Goal: Task Accomplishment & Management: Complete application form

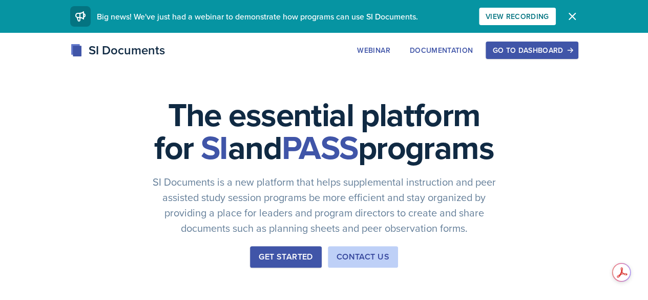
click at [571, 52] on div "Go to Dashboard" at bounding box center [531, 50] width 79 height 8
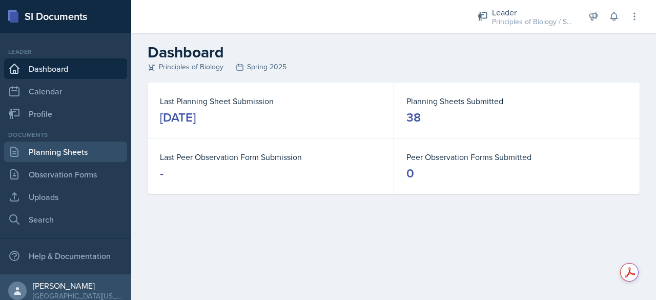
click at [78, 153] on link "Planning Sheets" at bounding box center [65, 151] width 123 height 20
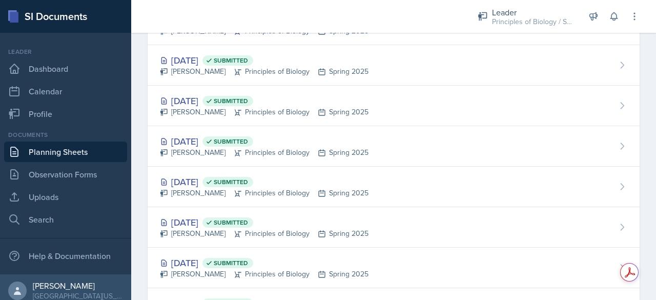
scroll to position [1360, 0]
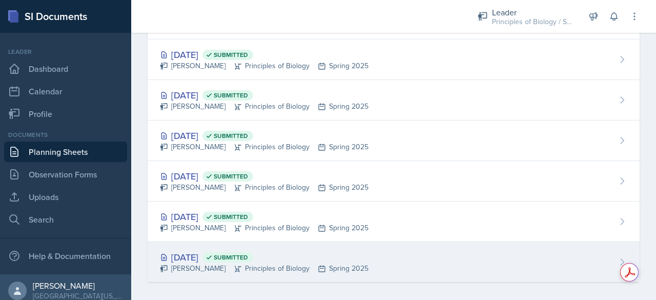
click at [198, 250] on div "[DATE] Submitted" at bounding box center [264, 257] width 209 height 14
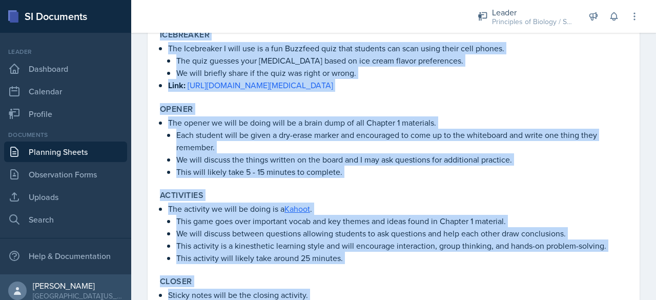
scroll to position [389, 0]
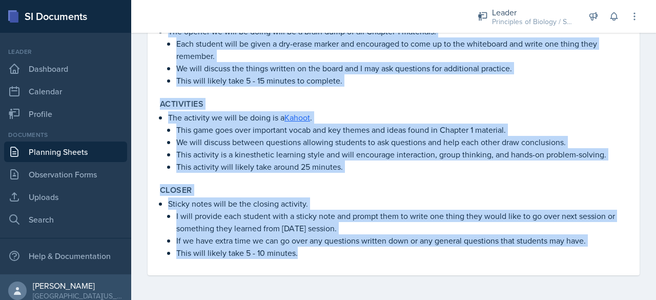
drag, startPoint x: 164, startPoint y: 152, endPoint x: 368, endPoint y: 324, distance: 266.9
click at [368, 299] on html "SI Documents Leader Dashboard Calendar Profile Documents Planning Sheets Observ…" at bounding box center [328, 150] width 656 height 300
copy div "LO ipsumdol sit ametconsectet. Adipisc eli seddo eiusmo te incidid utl etdolore…"
click at [341, 200] on p "Sticky notes will be the closing activity." at bounding box center [397, 203] width 459 height 12
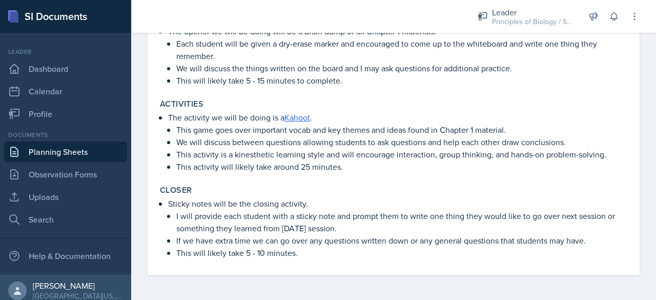
click at [69, 152] on link "Planning Sheets" at bounding box center [65, 151] width 123 height 20
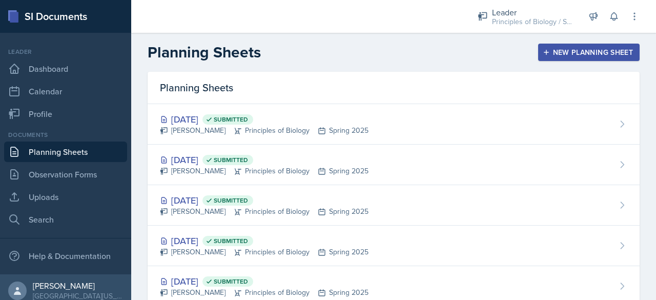
click at [581, 53] on div "New Planning Sheet" at bounding box center [589, 52] width 88 height 8
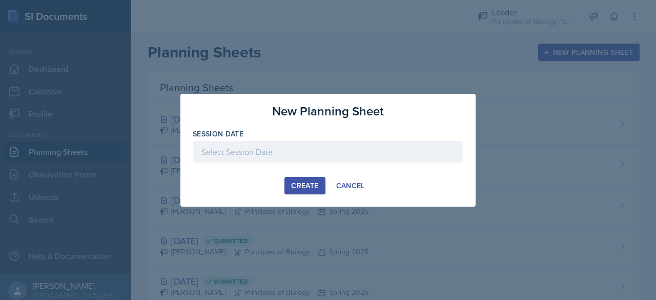
click at [337, 152] on div at bounding box center [328, 152] width 271 height 22
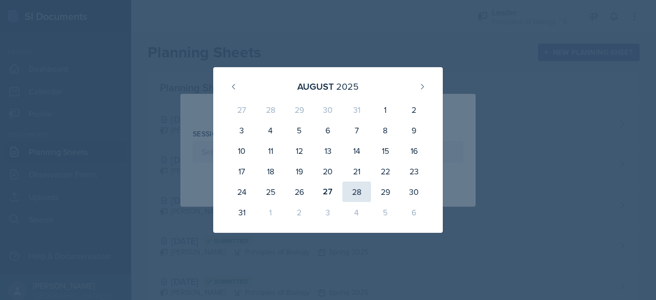
click at [353, 193] on div "28" at bounding box center [356, 191] width 29 height 20
type input "[DATE]"
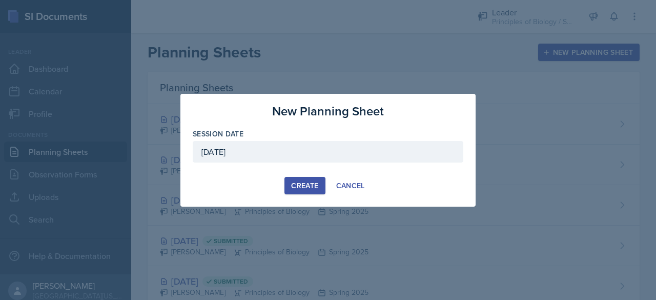
click at [316, 185] on div "Create" at bounding box center [304, 185] width 27 height 8
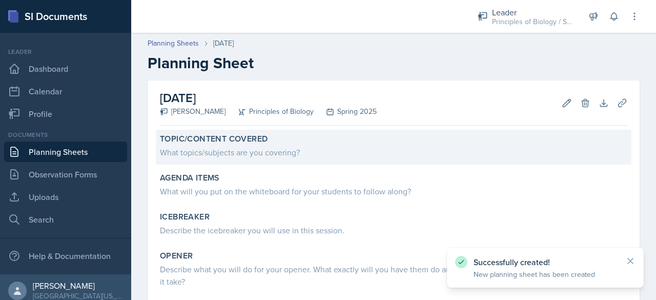
click at [257, 153] on div "What topics/subjects are you covering?" at bounding box center [393, 152] width 467 height 12
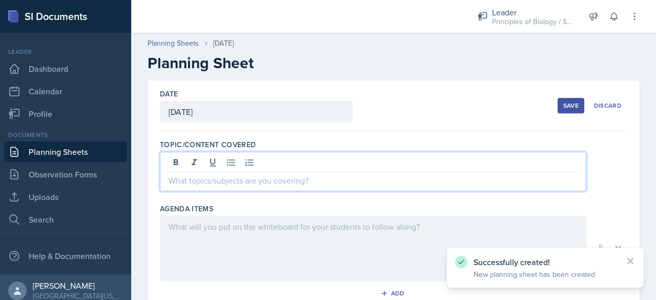
click at [230, 165] on div at bounding box center [373, 171] width 426 height 39
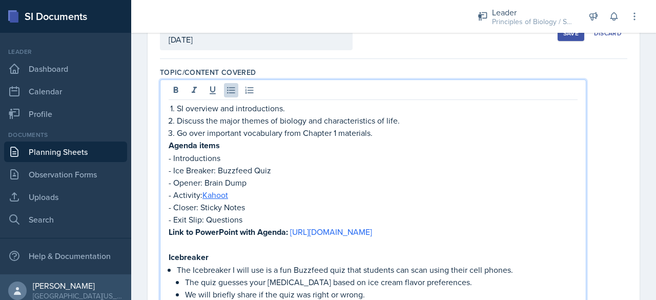
scroll to position [65, 0]
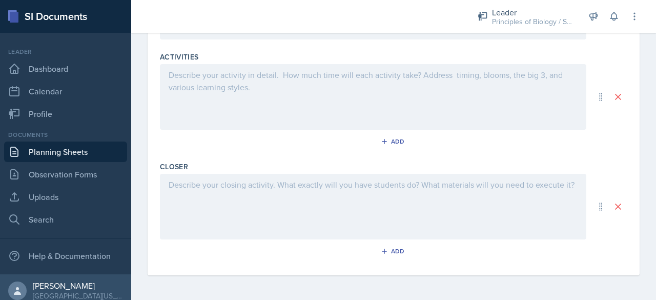
drag, startPoint x: 169, startPoint y: 151, endPoint x: 256, endPoint y: 165, distance: 88.2
copy div "Loremi dolor - Sitametconsec - Adi Elitsed: Doeiusmo Temp - Incidi: Utlab Etdo …"
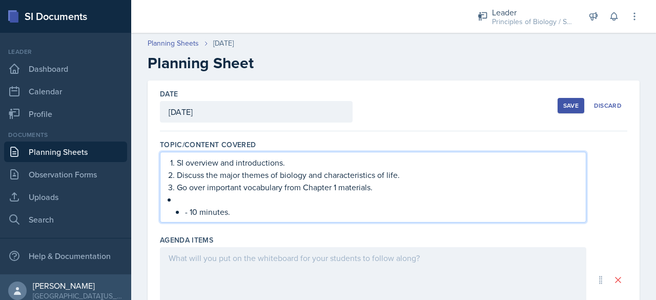
scroll to position [1, 0]
drag, startPoint x: 238, startPoint y: 209, endPoint x: 166, endPoint y: 195, distance: 73.6
click at [166, 195] on div "SI overview and introductions. Discuss the major themes of biology and characte…" at bounding box center [373, 186] width 426 height 71
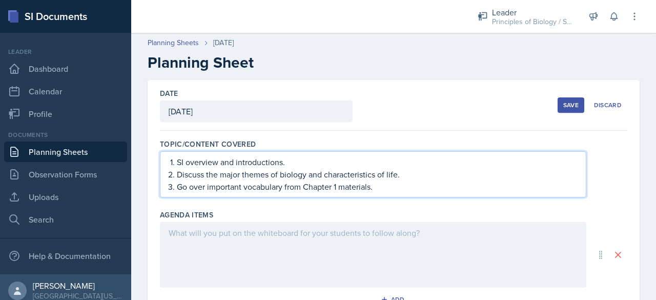
click at [182, 163] on p "SI overview and introductions." at bounding box center [377, 162] width 401 height 12
click at [219, 161] on p "SI overview and introductions." at bounding box center [377, 162] width 401 height 12
click at [255, 162] on p "Describe SI roles and introductions." at bounding box center [377, 162] width 401 height 12
click at [221, 174] on p "Discuss the major themes of biology and characteristics of life." at bounding box center [377, 174] width 401 height 12
click at [384, 188] on p "Go over important vocabulary from Chapter 1 materials." at bounding box center [377, 186] width 401 height 12
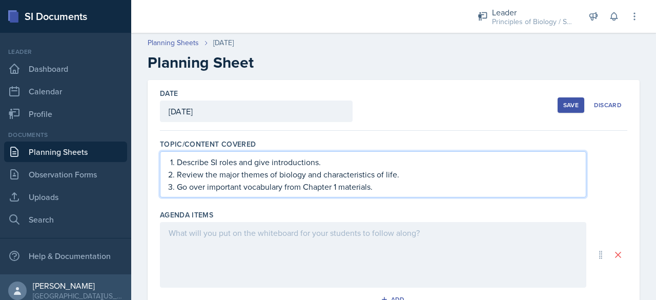
click at [207, 186] on p "Go over important vocabulary from Chapter 1 materials." at bounding box center [377, 186] width 401 height 12
click at [379, 187] on p "Reinforce important vocabulary from Chapter 1 materials." at bounding box center [377, 186] width 401 height 12
click at [248, 188] on p "Reinforce important vocabulary" at bounding box center [377, 186] width 401 height 12
click at [323, 186] on p "Reinforce important Chapter 1 vocabulary" at bounding box center [377, 186] width 401 height 12
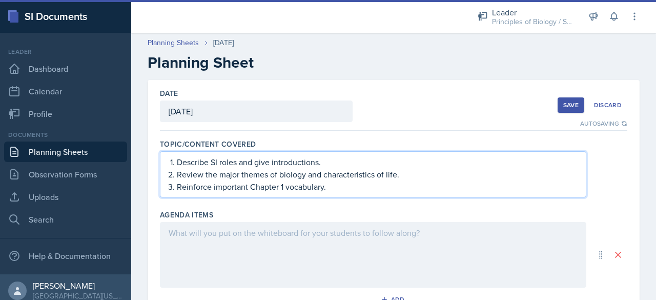
click at [222, 239] on div at bounding box center [373, 255] width 426 height 66
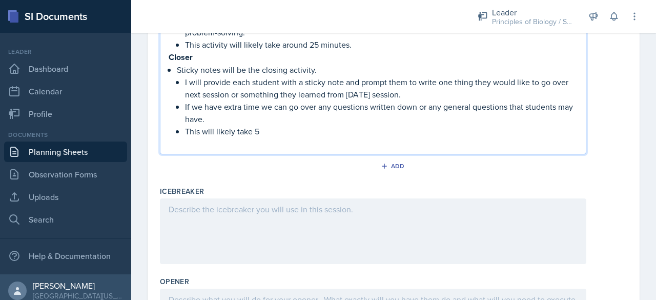
scroll to position [497, 0]
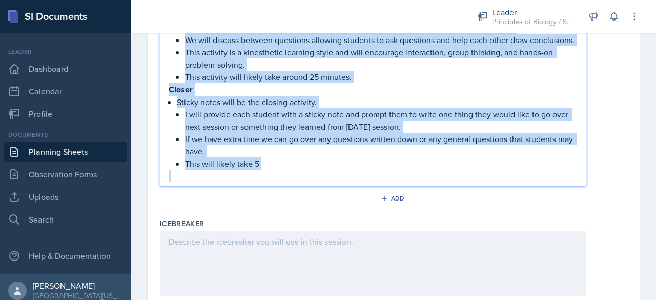
drag, startPoint x: 289, startPoint y: 205, endPoint x: 183, endPoint y: 52, distance: 185.7
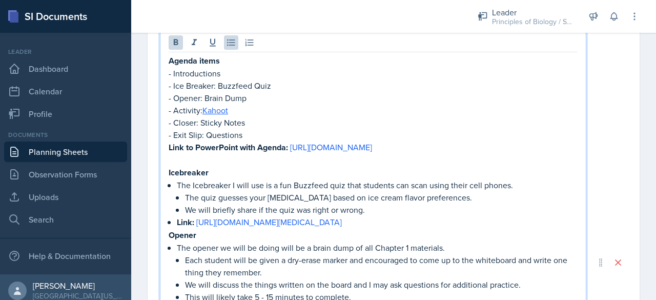
scroll to position [196, 0]
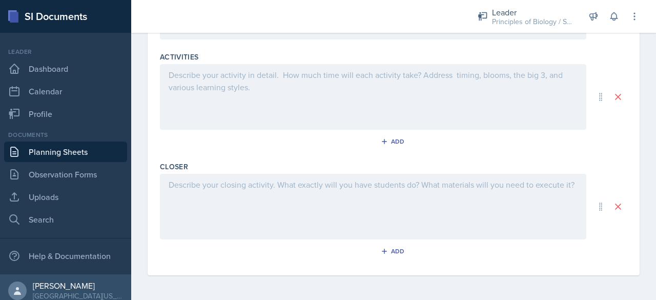
drag, startPoint x: 169, startPoint y: 139, endPoint x: 292, endPoint y: 209, distance: 141.4
paste div
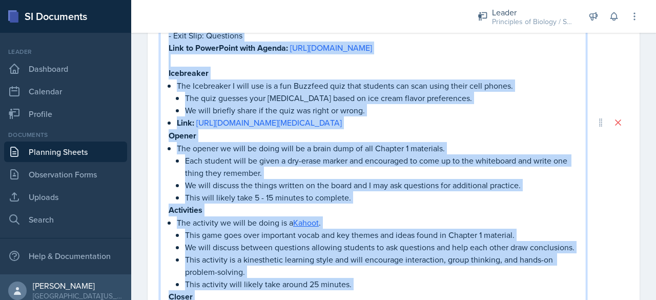
scroll to position [159, 0]
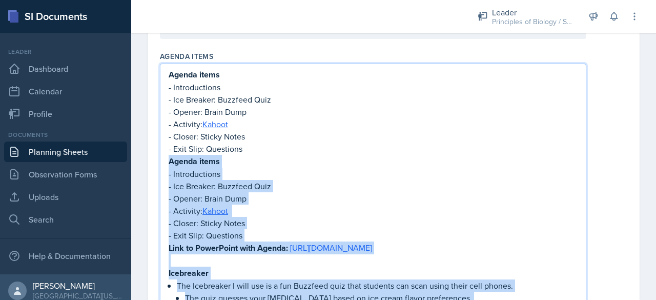
drag, startPoint x: 271, startPoint y: 177, endPoint x: 168, endPoint y: 159, distance: 104.6
copy div "Loremi dolor - Sitametconsec - Adi Elitsed: Doeiusmo Temp - Incidi: Utlab Etdo …"
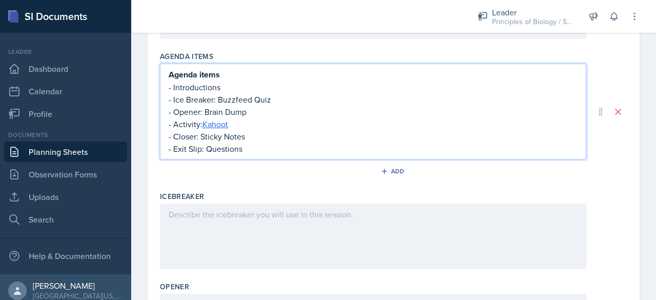
click at [272, 98] on p "- Ice Breaker: Buzzfeed Quiz" at bounding box center [373, 99] width 409 height 12
click at [246, 133] on p "- Closer: Sticky Notes" at bounding box center [373, 136] width 409 height 12
click at [223, 99] on p "- Ice Breaker:" at bounding box center [373, 99] width 409 height 12
click at [345, 99] on p "- Ice Breaker: Introduce yourself as someone else," at bounding box center [373, 99] width 409 height 12
click at [347, 100] on p "- Ice Breaker: Introduce yourself as someone else," at bounding box center [373, 99] width 409 height 12
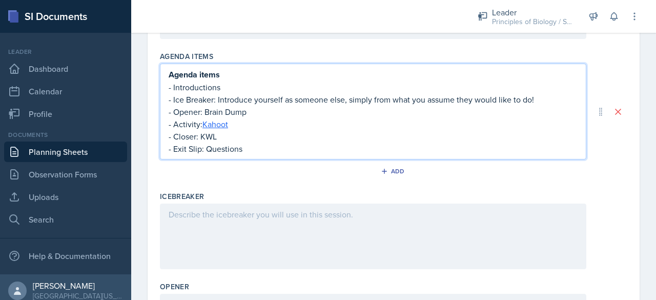
click at [251, 111] on p "- Opener: Brain Dump" at bounding box center [373, 112] width 409 height 12
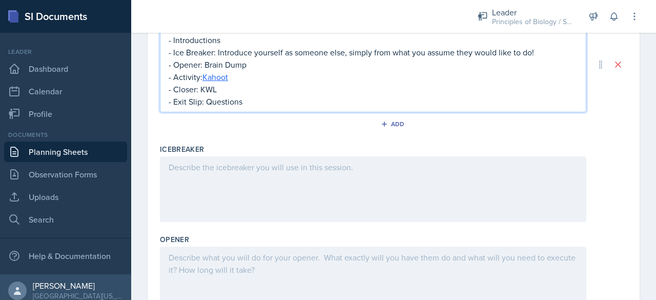
click at [195, 171] on p at bounding box center [373, 167] width 409 height 12
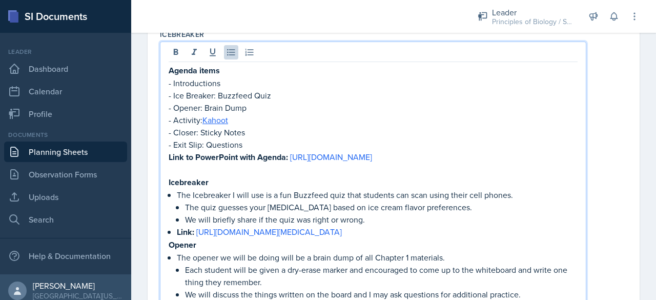
scroll to position [328, 0]
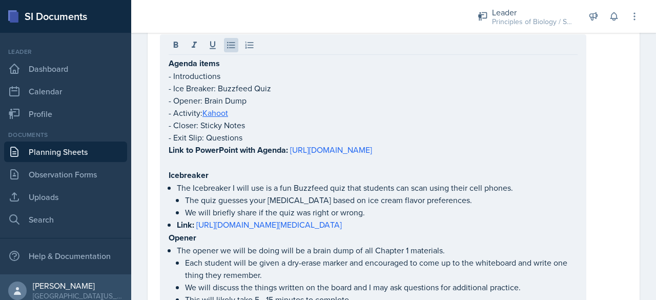
drag, startPoint x: 168, startPoint y: 62, endPoint x: 286, endPoint y: 174, distance: 162.8
click at [286, 174] on div "Agenda items - Introductions - Ice Breaker: Buzzfeed Quiz - Opener: Brain Dump …" at bounding box center [373, 258] width 426 height 449
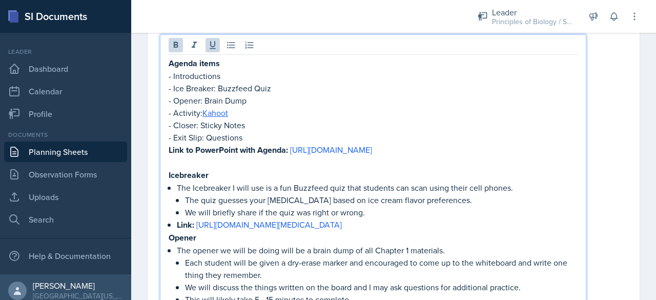
drag, startPoint x: 284, startPoint y: 175, endPoint x: 169, endPoint y: 59, distance: 163.1
click at [169, 59] on div "Agenda items - Introductions - Ice Breaker: Buzzfeed Quiz - Opener: Brain Dump …" at bounding box center [373, 268] width 409 height 422
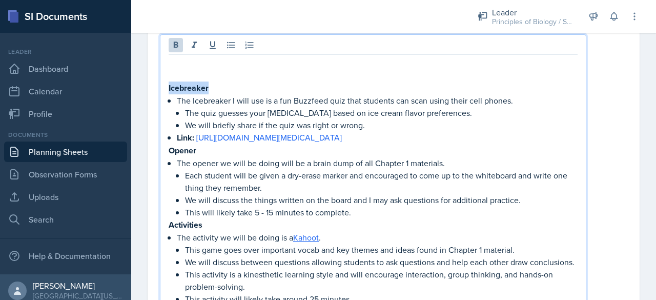
drag, startPoint x: 215, startPoint y: 89, endPoint x: 161, endPoint y: 86, distance: 53.9
click at [161, 86] on div "Icebreaker The Icebreaker I will use is a fun Buzzfeed quiz that students can s…" at bounding box center [373, 215] width 426 height 362
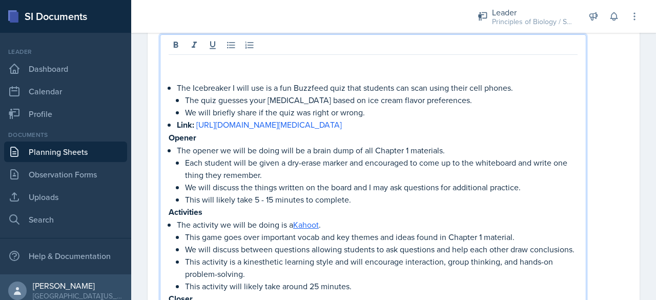
scroll to position [316, 0]
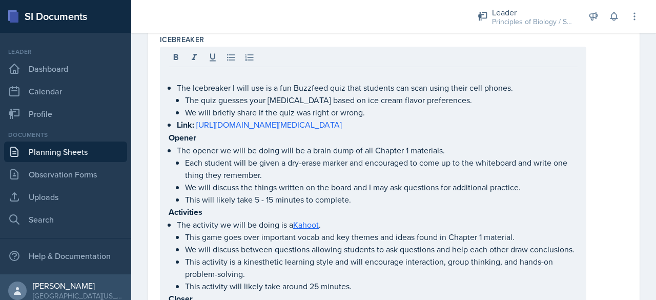
drag, startPoint x: 167, startPoint y: 122, endPoint x: 264, endPoint y: 234, distance: 148.2
click at [264, 234] on div "The Icebreaker I will use is a fun Buzzfeed quiz that students can scan using t…" at bounding box center [373, 215] width 426 height 337
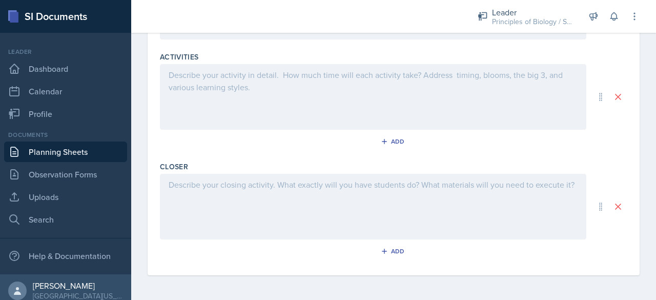
drag, startPoint x: 170, startPoint y: 134, endPoint x: 325, endPoint y: 240, distance: 188.3
copy div "Loremi Dol sitame co adip el seddo eius te i utlab etdo ma ali Enimadm 7 veniam…"
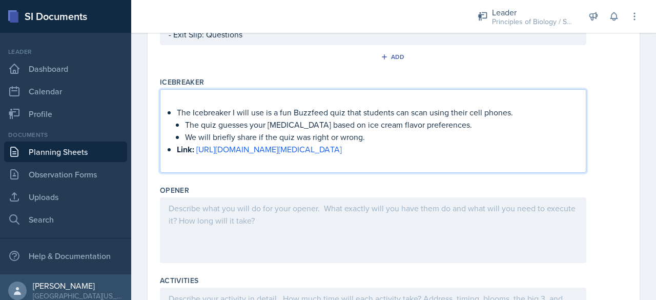
scroll to position [273, 0]
click at [201, 102] on p at bounding box center [373, 100] width 409 height 12
click at [175, 110] on div "The Icebreaker I will use is a fun Buzzfeed quiz that students can scan using t…" at bounding box center [373, 131] width 409 height 74
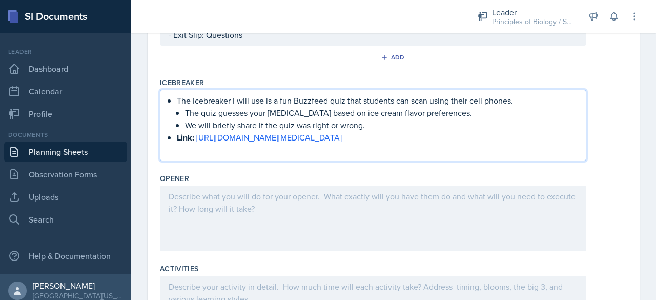
click at [293, 113] on p "The quiz guesses your [MEDICAL_DATA] based on ice cream flavor preferences." at bounding box center [381, 113] width 393 height 12
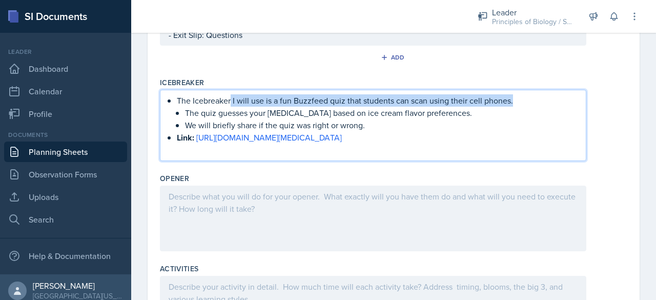
drag, startPoint x: 519, startPoint y: 99, endPoint x: 231, endPoint y: 94, distance: 287.5
click at [231, 94] on p "The Icebreaker I will use is a fun Buzzfeed quiz that students can scan using t…" at bounding box center [377, 100] width 401 height 12
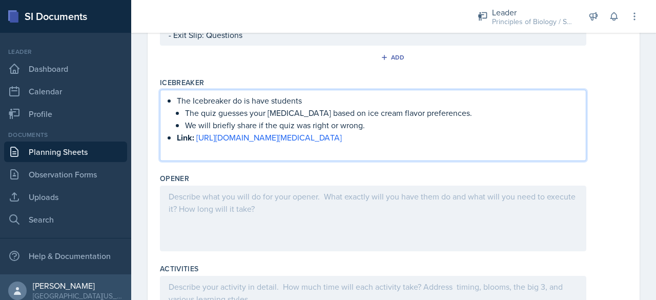
click at [246, 100] on p "The Icebreaker do is have students" at bounding box center [377, 100] width 401 height 12
click at [252, 98] on p "The Icebreaker do is have students" at bounding box center [377, 100] width 401 height 12
click at [302, 100] on p "The Icebreaker do is have students" at bounding box center [377, 100] width 401 height 12
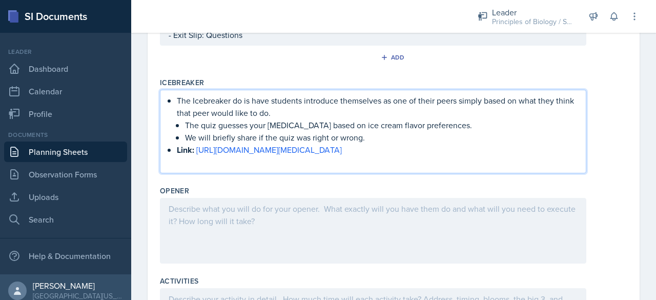
click at [447, 127] on p "The quiz guesses your [MEDICAL_DATA] based on ice cream flavor preferences." at bounding box center [381, 125] width 393 height 12
click at [366, 137] on p "We will briefly share if the quiz was right or wrong." at bounding box center [381, 137] width 393 height 12
click at [402, 136] on p "They will share if the peers description of them is accurate ot not." at bounding box center [381, 137] width 393 height 12
click at [455, 138] on p "They will share whether the peers' description of them is accurate or not." at bounding box center [381, 137] width 393 height 12
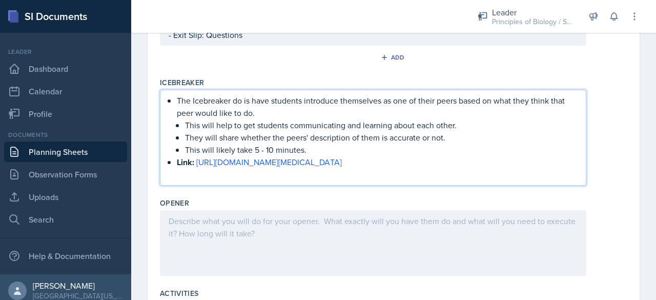
click at [443, 161] on p "Link: [URL][DOMAIN_NAME][MEDICAL_DATA]" at bounding box center [377, 162] width 401 height 13
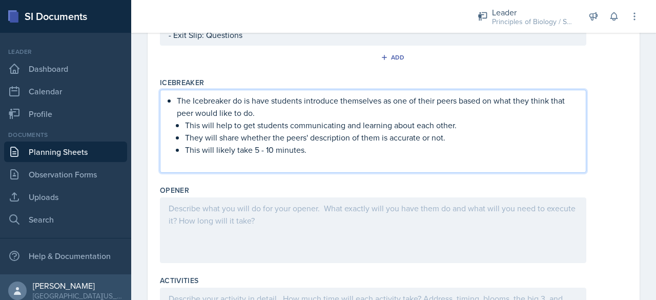
click at [365, 166] on p at bounding box center [373, 162] width 409 height 12
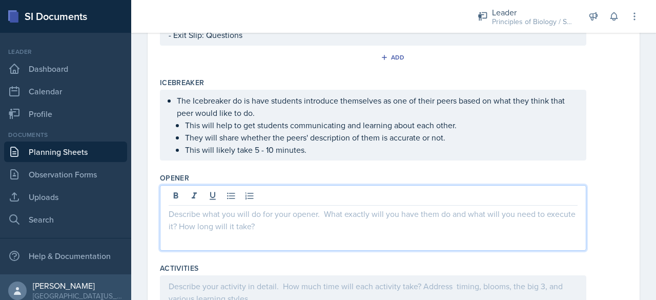
click at [262, 195] on div at bounding box center [373, 218] width 426 height 66
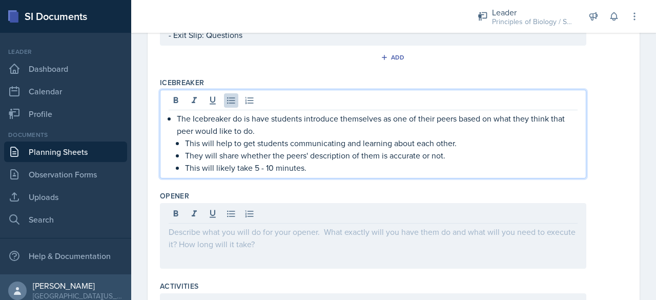
scroll to position [291, 0]
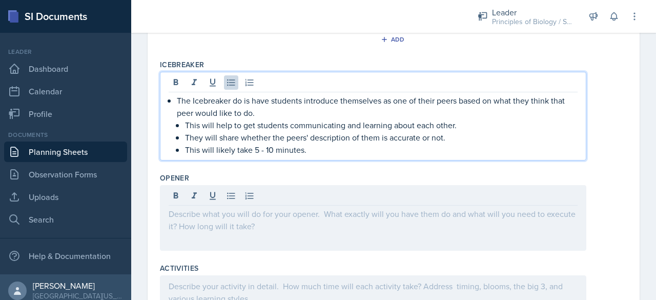
click at [333, 150] on p "This will likely take 5 - 10 minutes." at bounding box center [381, 149] width 393 height 12
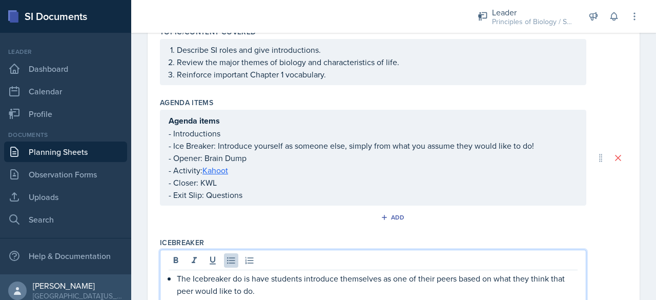
click at [285, 197] on p "- Exit Slip: Questions" at bounding box center [373, 195] width 409 height 12
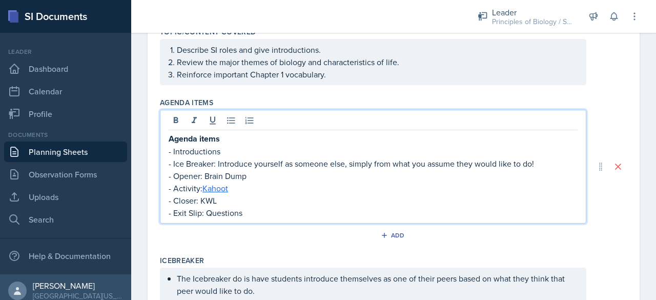
scroll to position [130, 0]
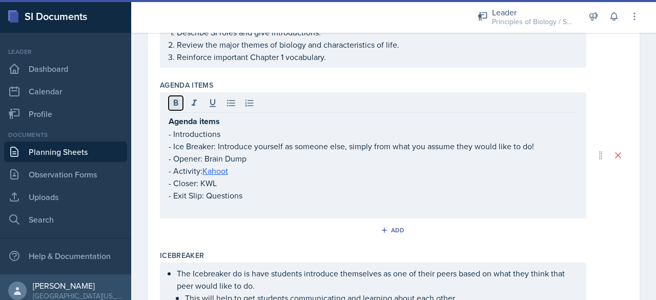
click at [172, 100] on icon at bounding box center [176, 103] width 10 height 10
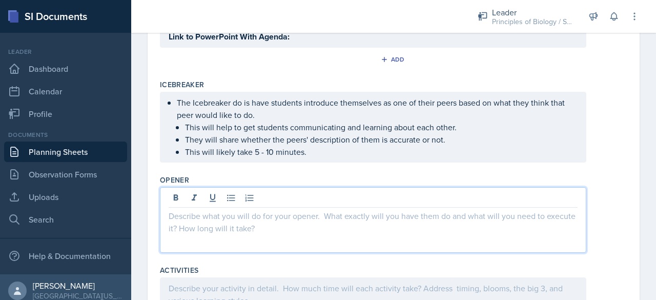
click at [182, 210] on p at bounding box center [373, 216] width 409 height 12
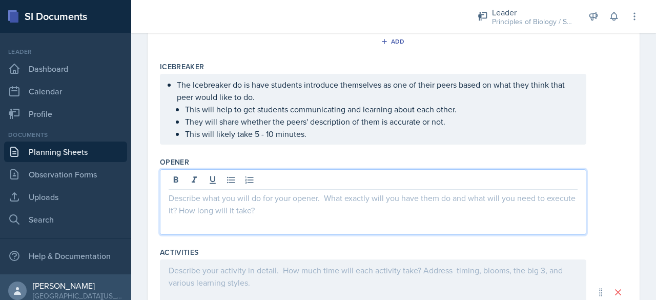
scroll to position [452, 0]
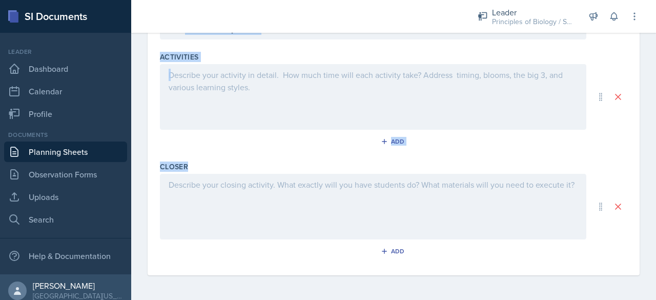
drag, startPoint x: 168, startPoint y: 120, endPoint x: 284, endPoint y: 233, distance: 162.0
copy div "Opener The opener we will be doing will be a brain dump of all Chapter 1 materi…"
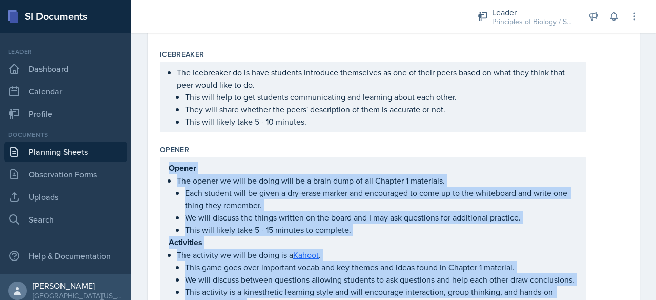
scroll to position [314, 0]
copy div "Opener The opener we will be doing will be a brain dump of all Chapter 1 materi…"
click at [292, 196] on p "Each student will be given a dry-erase marker and encouraged to come up to the …" at bounding box center [381, 199] width 393 height 25
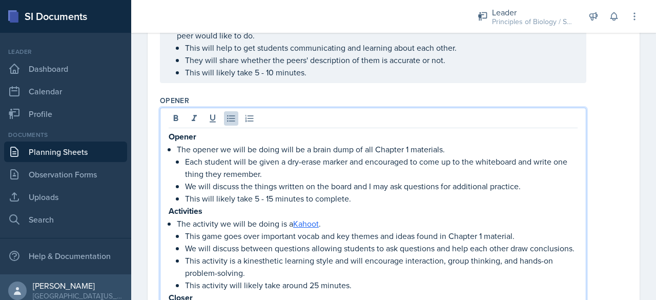
scroll to position [388, 0]
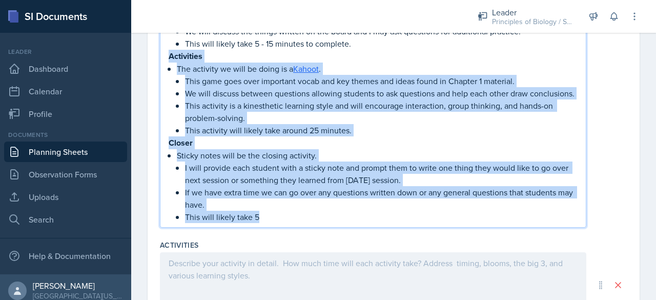
drag, startPoint x: 168, startPoint y: 182, endPoint x: 295, endPoint y: 238, distance: 138.8
click at [295, 236] on div "Opener Opener The opener we will be doing will be a brain dump of all Chapter 1…" at bounding box center [393, 85] width 467 height 299
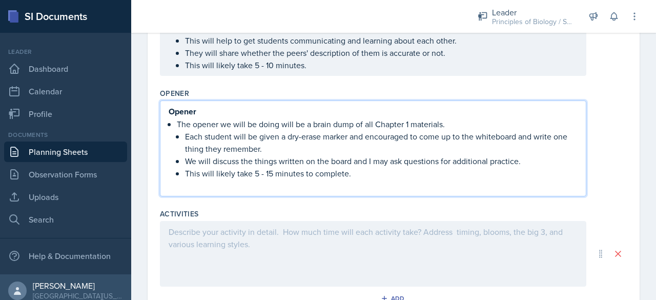
scroll to position [371, 0]
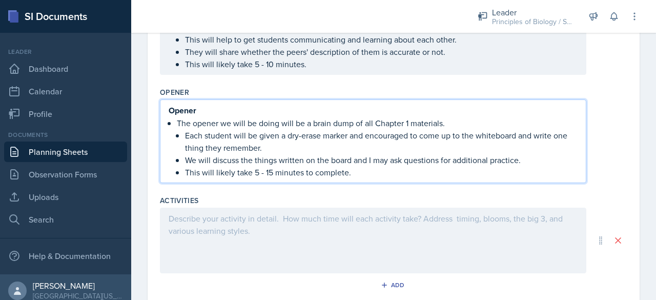
click at [202, 113] on p "Opener" at bounding box center [373, 110] width 409 height 13
click at [177, 121] on p "The opener we will be doing will be a brain dump of all Chapter 1 materials." at bounding box center [377, 122] width 401 height 12
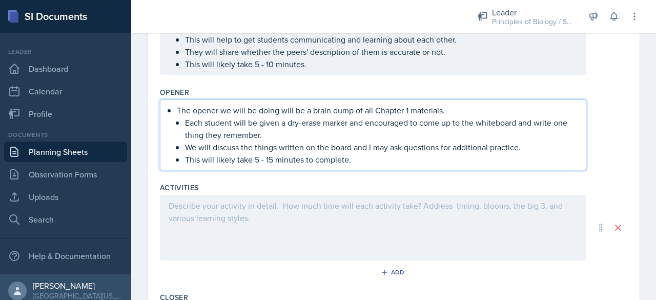
click at [376, 109] on p "The opener we will be doing will be a brain dump of all Chapter 1 materials." at bounding box center [377, 110] width 401 height 12
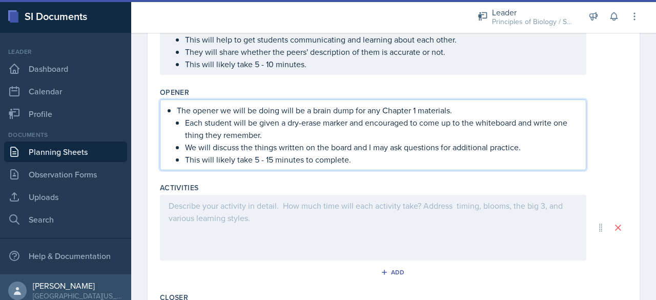
click at [365, 119] on p "Each student will be given a dry-erase marker and encouraged to come up to the …" at bounding box center [381, 128] width 393 height 25
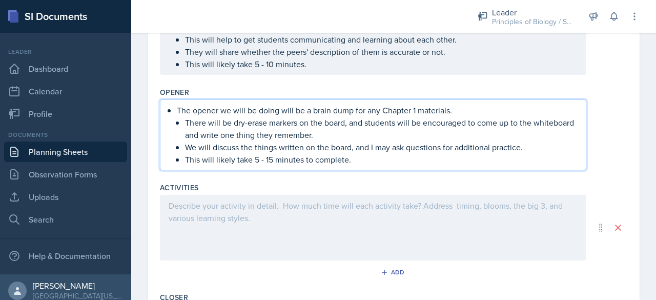
click at [527, 146] on p "We will discuss the things written on the board, and I may ask questions for ad…" at bounding box center [381, 147] width 393 height 12
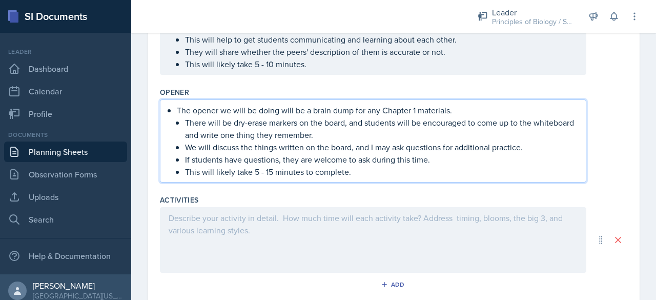
click at [407, 148] on p "We will discuss the things written on the board, and I may ask questions for ad…" at bounding box center [381, 147] width 393 height 12
click at [517, 146] on p "We will discuss the things written on the board, and I will ask questions for a…" at bounding box center [381, 147] width 393 height 12
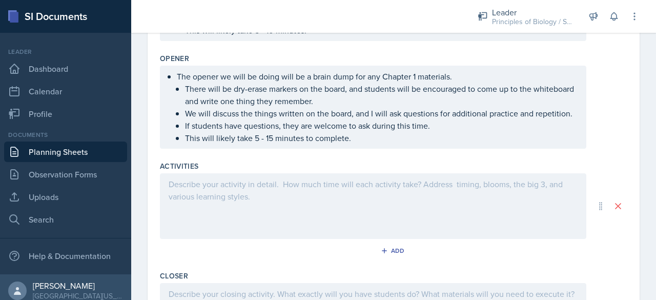
click at [250, 209] on div at bounding box center [373, 206] width 426 height 66
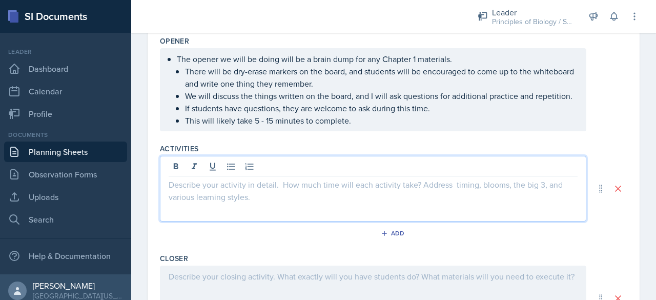
scroll to position [622, 0]
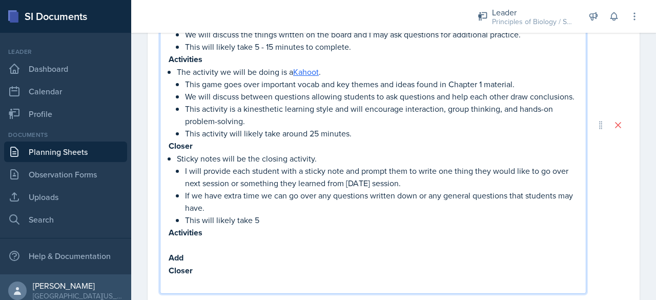
drag, startPoint x: 248, startPoint y: 280, endPoint x: 188, endPoint y: 144, distance: 148.9
drag, startPoint x: 188, startPoint y: 144, endPoint x: 442, endPoint y: 227, distance: 267.4
click at [442, 214] on p "If we have extra time we can go over any questions written down or any general …" at bounding box center [381, 201] width 393 height 25
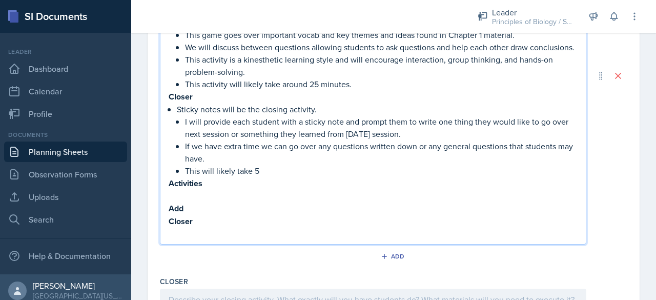
scroll to position [672, 0]
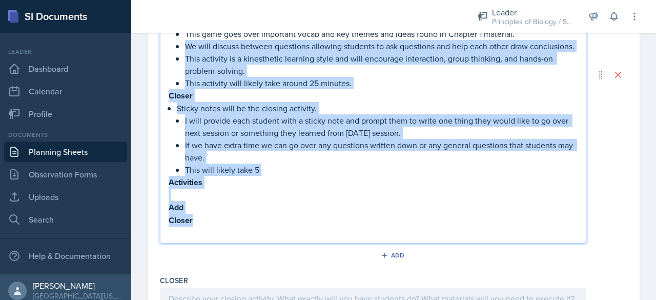
drag, startPoint x: 251, startPoint y: 244, endPoint x: 170, endPoint y: 55, distance: 206.4
click at [170, 55] on div "Opener The opener we will be doing will be a brain dump of all Chapter 1 materi…" at bounding box center [373, 83] width 409 height 311
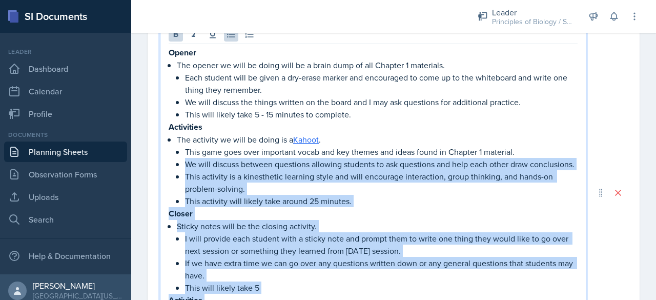
scroll to position [556, 0]
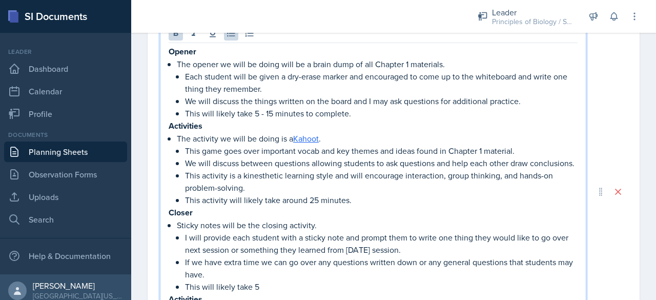
click at [202, 107] on p "We will discuss the things written on the board and I may ask questions for add…" at bounding box center [381, 101] width 393 height 12
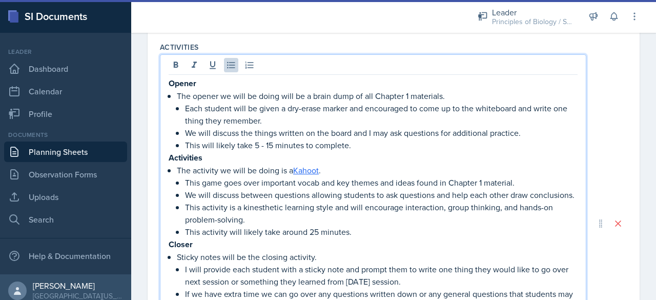
scroll to position [524, 0]
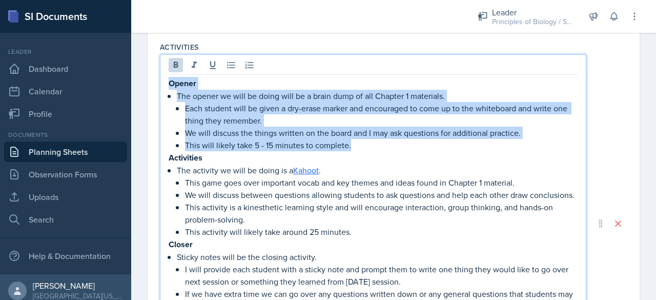
drag, startPoint x: 169, startPoint y: 91, endPoint x: 376, endPoint y: 156, distance: 217.5
click at [376, 156] on div "Opener The opener we will be doing will be a brain dump of all Chapter 1 materi…" at bounding box center [373, 232] width 409 height 311
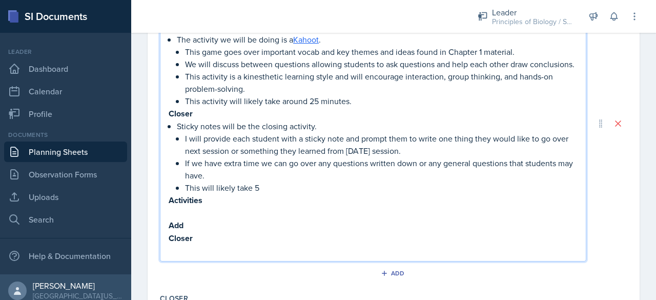
scroll to position [592, 0]
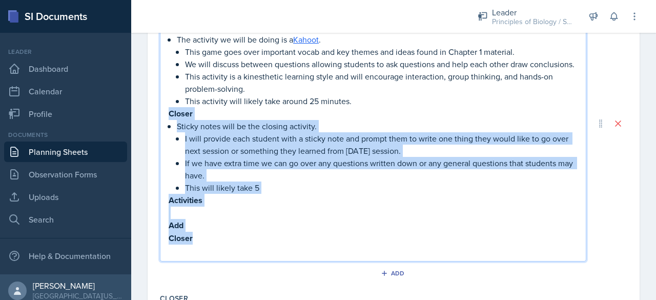
drag, startPoint x: 169, startPoint y: 134, endPoint x: 256, endPoint y: 261, distance: 154.1
click at [256, 257] on div "Activities The activity we will be doing is a Kahoot . This game goes over impo…" at bounding box center [373, 132] width 409 height 249
copy div "Closer Sticky notes will be the closing activity. I will provide each student w…"
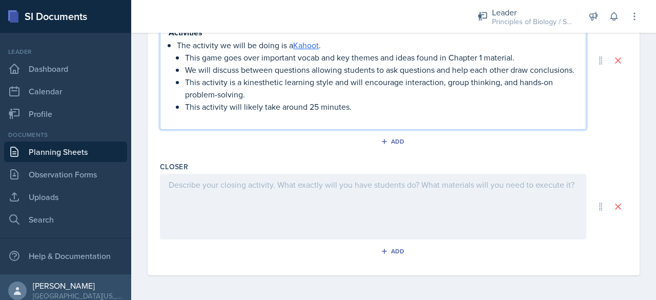
click at [182, 125] on p at bounding box center [373, 119] width 409 height 12
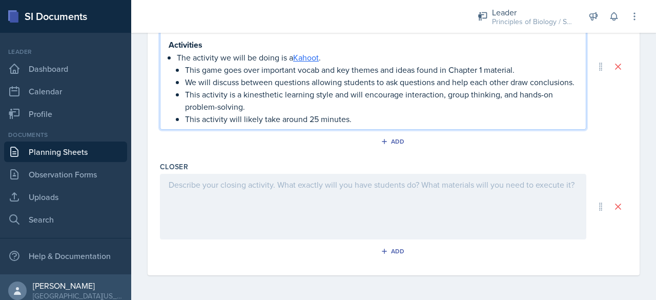
scroll to position [542, 0]
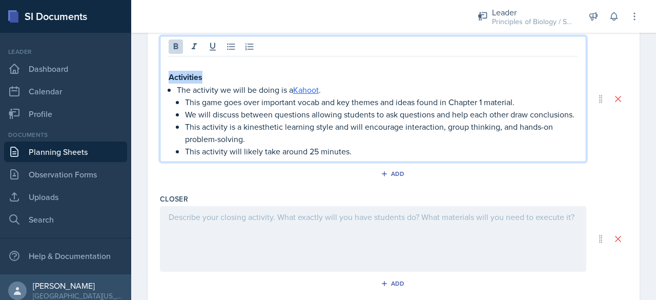
drag, startPoint x: 215, startPoint y: 87, endPoint x: 163, endPoint y: 83, distance: 51.4
click at [163, 83] on div "Activities The activity we will be doing is a Kahoot . This game goes over impo…" at bounding box center [373, 99] width 426 height 126
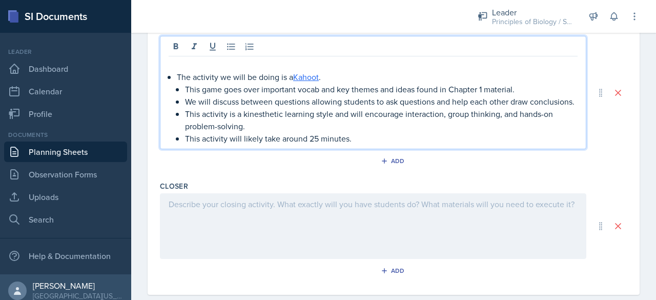
click at [177, 83] on p "The activity we will be doing is a Kahoot ." at bounding box center [377, 77] width 401 height 12
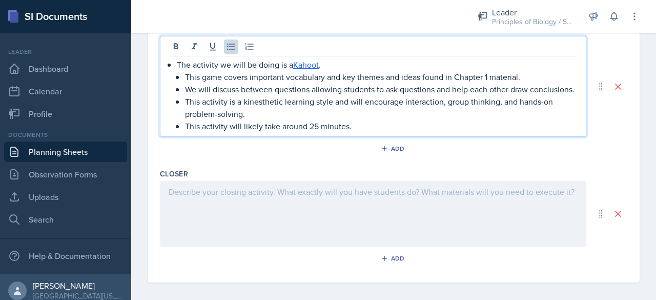
click at [457, 83] on p "This game covers important vocabulary and key themes and ideas found in Chapter…" at bounding box center [381, 77] width 393 height 12
click at [310, 70] on link "Kahoot" at bounding box center [306, 64] width 26 height 11
click at [275, 95] on p "We will discuss between questions, allowing students to ask questions and help …" at bounding box center [381, 89] width 393 height 12
click at [303, 95] on p "We will discuss all the questions, allowing students to ask questions and help …" at bounding box center [381, 89] width 393 height 12
click at [368, 95] on p "We will discuss all the questions, which will allowing students to ask question…" at bounding box center [381, 89] width 393 height 12
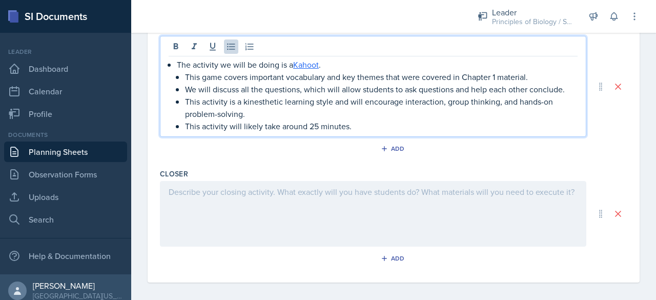
click at [561, 95] on p "We will discuss all the questions, which will allow students to ask questions a…" at bounding box center [381, 89] width 393 height 12
click at [330, 111] on p "This activity is a kinesthetic learning style and will encourage interaction, g…" at bounding box center [381, 107] width 393 height 25
click at [367, 111] on p "This activity is a kinesthetic learning style. and will encourage interaction, …" at bounding box center [381, 107] width 393 height 25
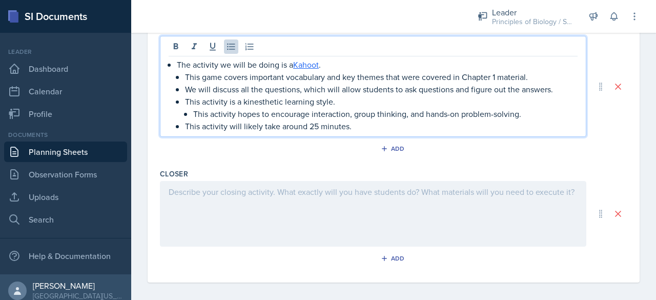
click at [397, 95] on p "We will discuss all the questions, which will allow students to ask questions a…" at bounding box center [381, 89] width 393 height 12
click at [310, 120] on p "This activity hopes to encourage interaction, group thinking, and hands-on prob…" at bounding box center [385, 114] width 384 height 12
click at [499, 120] on p "This activity hopes to encourage individual interaction, group thinking, and ha…" at bounding box center [385, 114] width 384 height 12
click at [263, 132] on p "This activity will likely take around 25 minutes." at bounding box center [381, 126] width 393 height 12
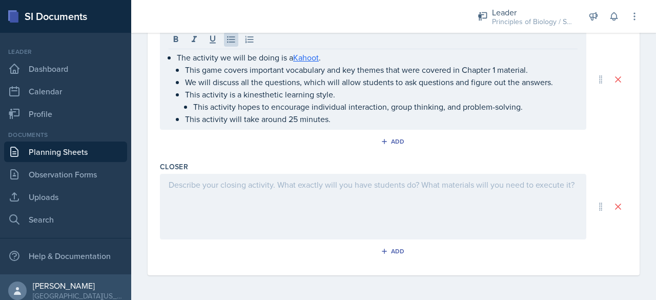
click at [231, 198] on div at bounding box center [373, 207] width 426 height 66
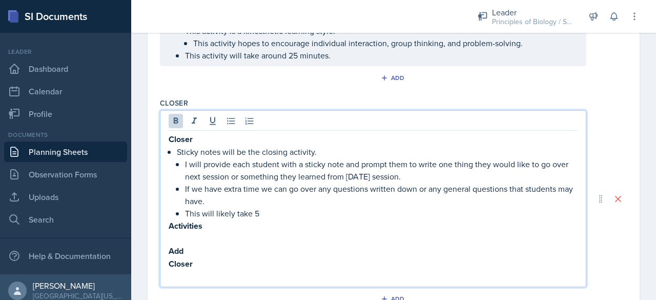
scroll to position [597, 0]
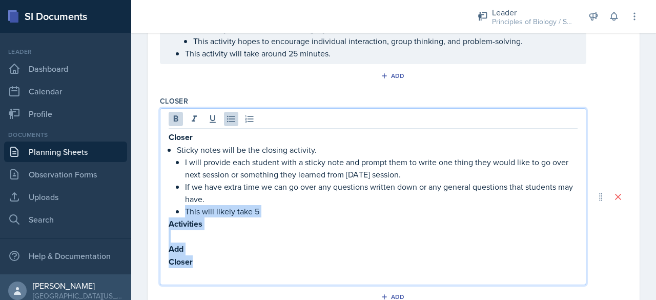
drag, startPoint x: 239, startPoint y: 264, endPoint x: 162, endPoint y: 225, distance: 85.7
click at [162, 225] on div "Closer Sticky notes will be the closing activity. I will provide each student w…" at bounding box center [373, 196] width 426 height 177
click at [228, 264] on p "Closer" at bounding box center [373, 261] width 409 height 13
drag, startPoint x: 222, startPoint y: 266, endPoint x: 171, endPoint y: 234, distance: 61.3
click at [171, 234] on div "Closer Sticky notes will be the closing activity. I will provide each student w…" at bounding box center [373, 206] width 409 height 150
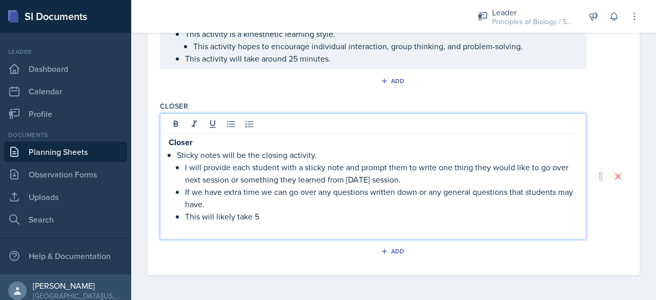
click at [171, 234] on p at bounding box center [373, 228] width 409 height 12
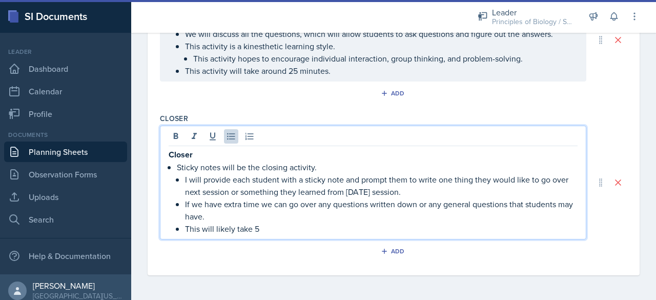
click at [214, 161] on p "Sticky notes will be the closing activity." at bounding box center [377, 167] width 401 height 12
click at [197, 156] on p "Closer" at bounding box center [373, 154] width 409 height 13
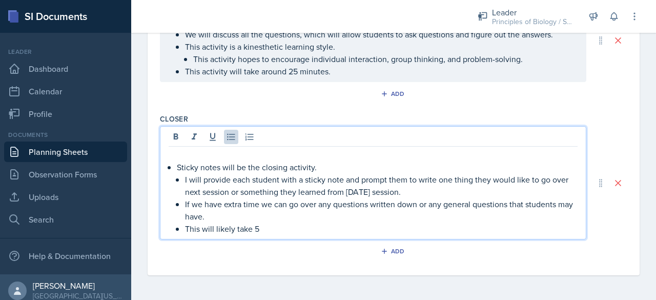
click at [258, 228] on p "This will likely take 5" at bounding box center [381, 228] width 393 height 12
click at [186, 159] on p at bounding box center [373, 155] width 409 height 12
click at [175, 170] on div "Sticky notes will be the closing activity. I will provide each student with a s…" at bounding box center [373, 192] width 409 height 86
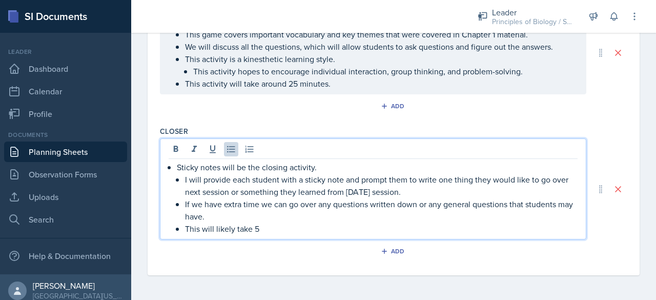
click at [217, 170] on p "Sticky notes will be the closing activity." at bounding box center [377, 167] width 401 height 12
click at [218, 170] on p "Sticky notes will be the closing activity." at bounding box center [377, 167] width 401 height 12
click at [415, 191] on p "I will provide each student with a sticky note and prompt them to write one thi…" at bounding box center [381, 185] width 393 height 25
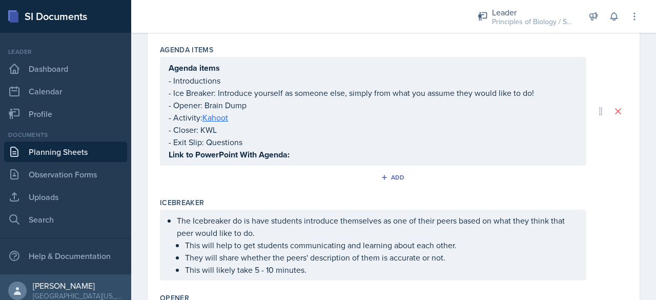
scroll to position [183, 0]
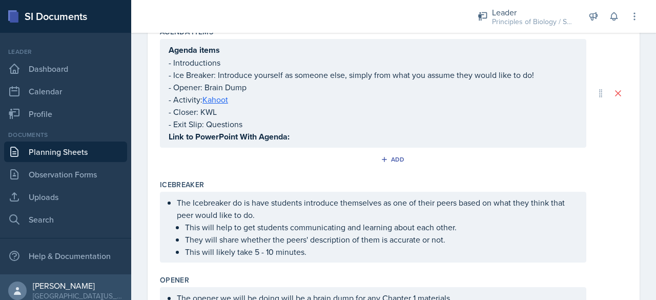
click at [225, 69] on p "- Introductions" at bounding box center [373, 62] width 409 height 12
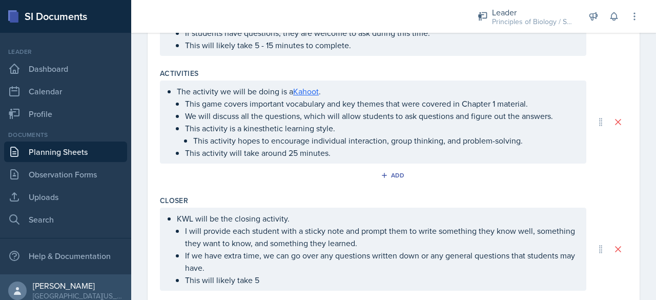
scroll to position [575, 0]
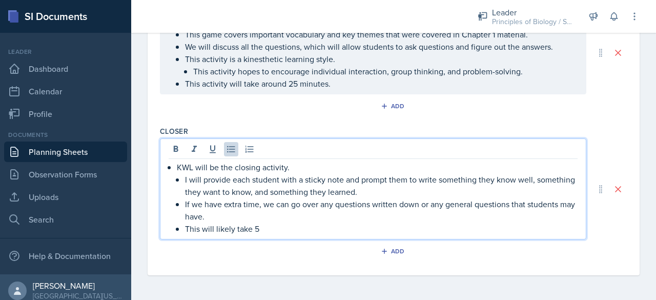
click at [264, 233] on p "This will likely take 5" at bounding box center [381, 228] width 393 height 12
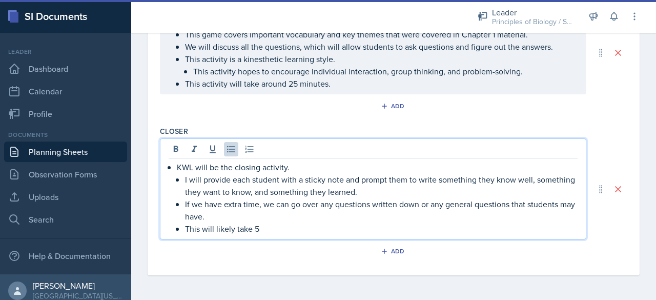
click at [224, 208] on p "If we have extra time, we can go over any questions written down or any general…" at bounding box center [381, 210] width 393 height 25
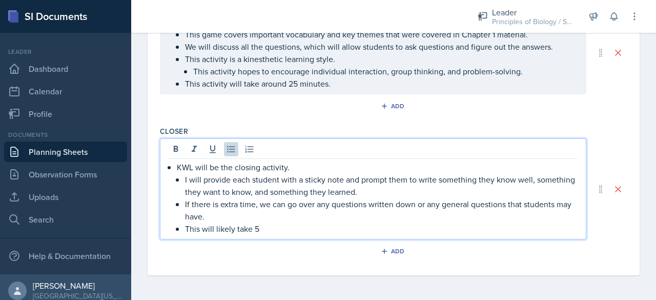
click at [288, 204] on p "If there is extra time, we can go over any questions written down or any genera…" at bounding box center [381, 210] width 393 height 25
click at [436, 194] on p "I will provide each student with a sticky note and prompt them to write somethi…" at bounding box center [381, 185] width 393 height 25
click at [246, 216] on p "If there is extra time, we will go over any questions written down or any gener…" at bounding box center [381, 210] width 393 height 25
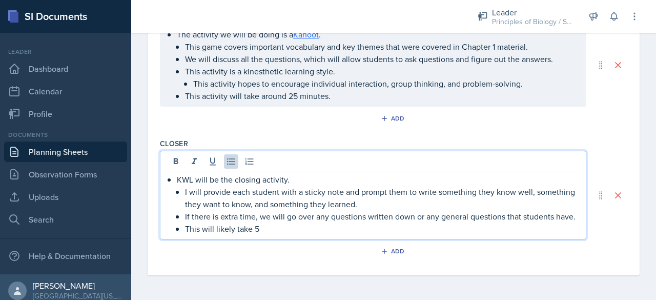
click at [238, 230] on p "This will likely take 5" at bounding box center [381, 228] width 393 height 12
click at [238, 230] on p "This will take 5" at bounding box center [381, 228] width 393 height 12
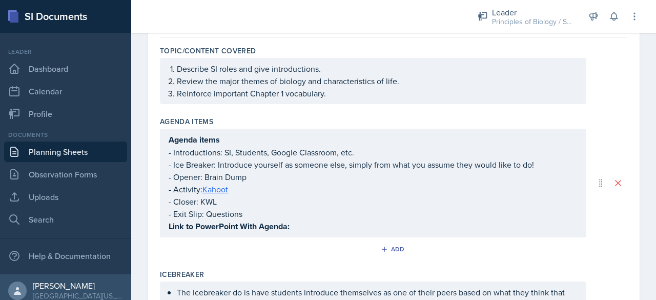
scroll to position [94, 0]
